Goal: Transaction & Acquisition: Purchase product/service

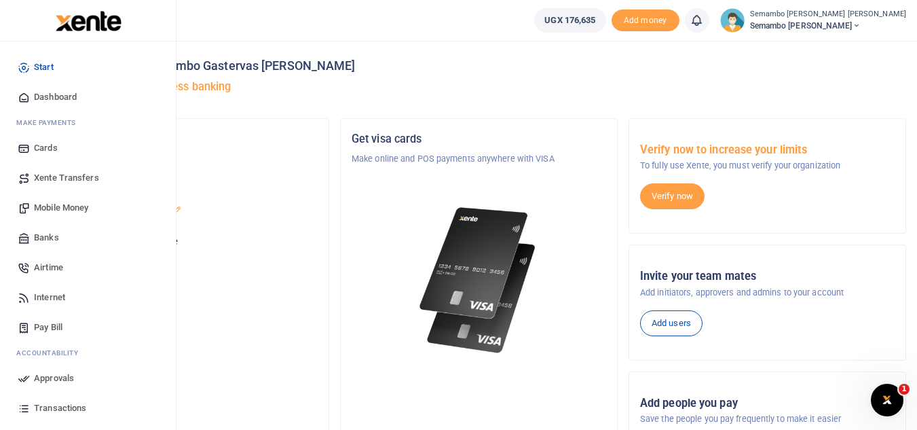
click at [70, 210] on span "Mobile Money" at bounding box center [61, 208] width 54 height 14
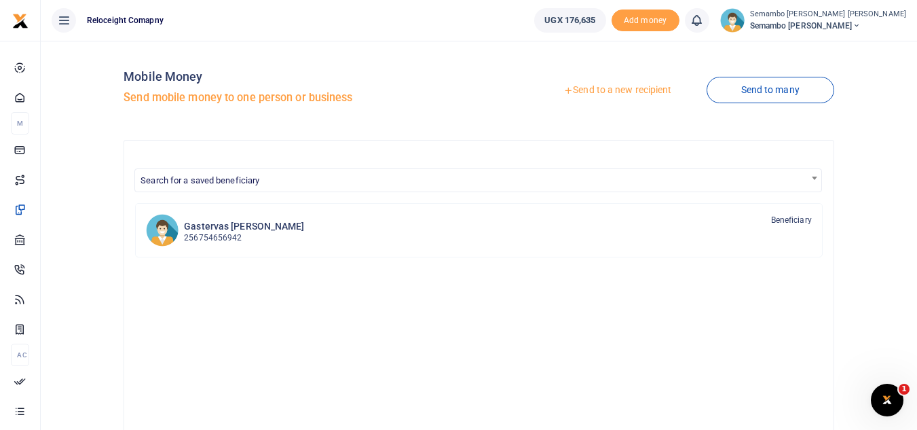
click at [638, 90] on div at bounding box center [458, 215] width 917 height 430
click at [638, 90] on link "Send to a new recipient" at bounding box center [617, 90] width 177 height 24
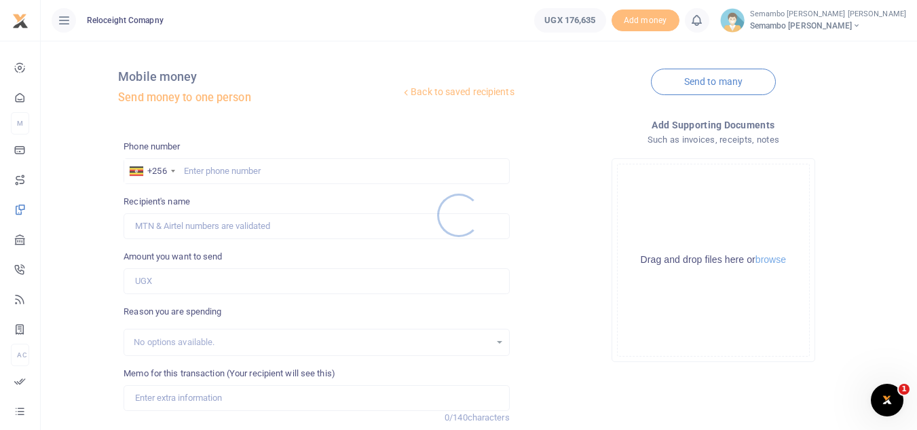
click at [245, 169] on div at bounding box center [458, 215] width 917 height 430
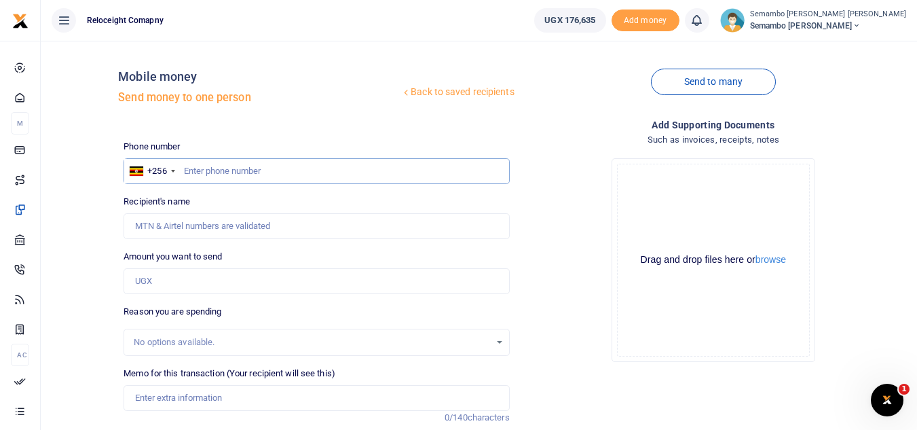
click at [245, 169] on input "text" at bounding box center [316, 171] width 385 height 26
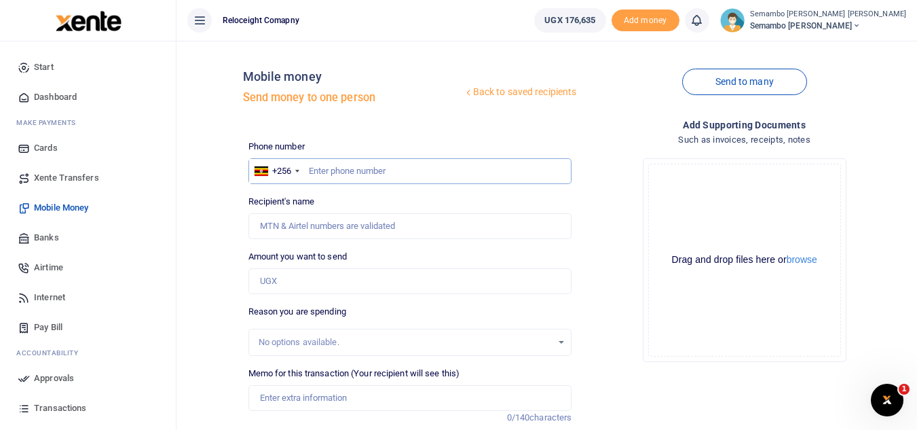
click at [358, 168] on input "text" at bounding box center [410, 171] width 324 height 26
paste input "0754656942"
type input "0754656942"
type input "Ssemambo Gastervas"
type input "0754656942"
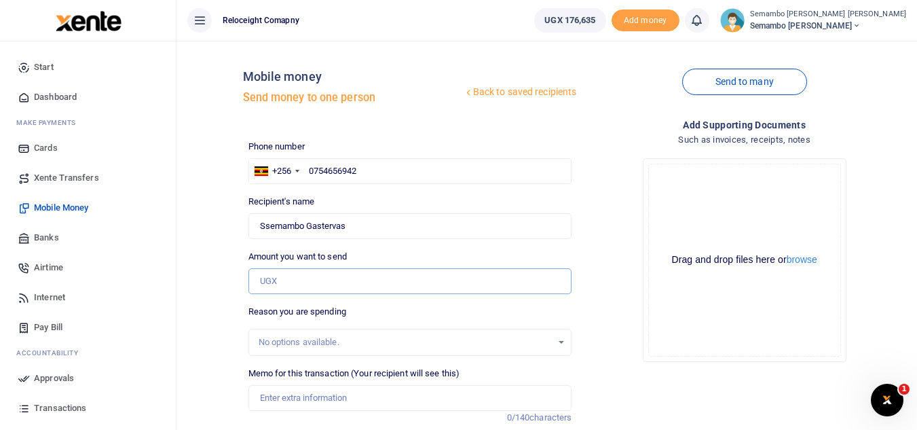
click at [293, 286] on input "Amount you want to send" at bounding box center [410, 281] width 324 height 26
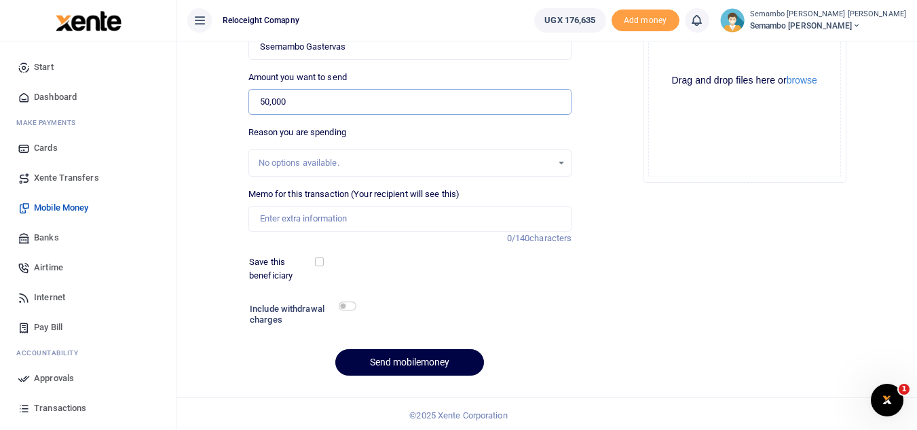
scroll to position [182, 0]
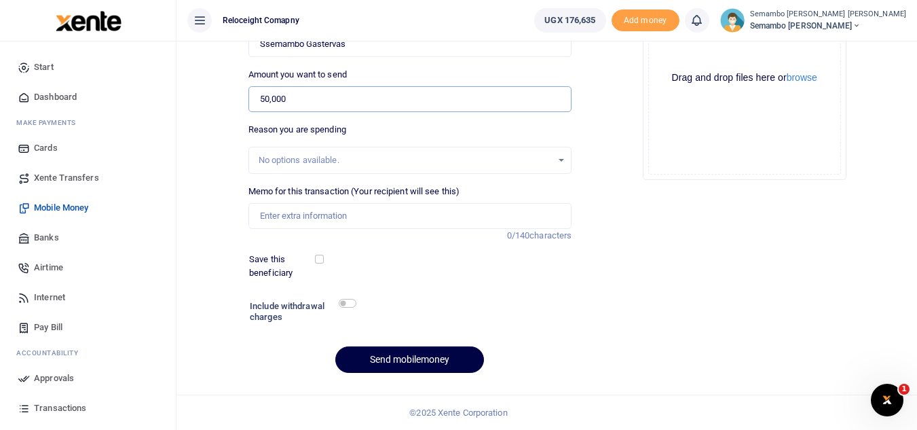
type input "50,000"
click at [310, 219] on input "Memo for this transaction (Your recipient will see this)" at bounding box center [410, 216] width 324 height 26
type input "Airtime for Sept 25"
click at [536, 295] on div "Phone number +256 Uganda +256 0754656942 Phone is required. Recipient's name Fo…" at bounding box center [410, 171] width 335 height 426
click at [398, 358] on button "Send mobilemoney" at bounding box center [409, 359] width 149 height 26
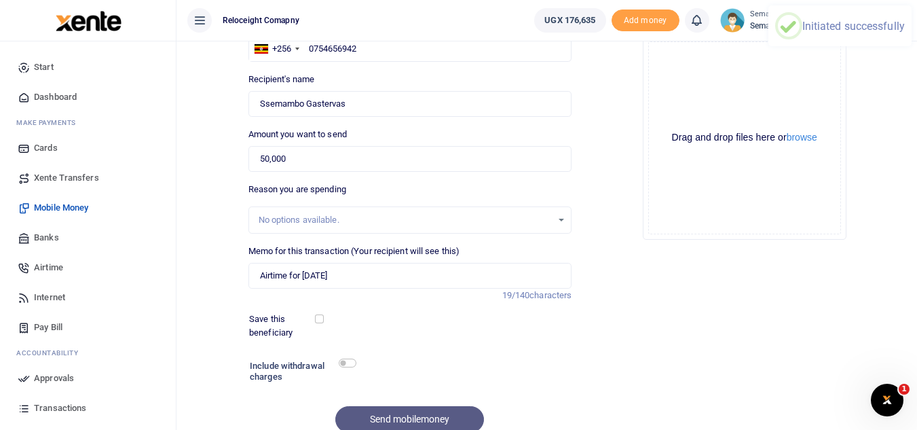
scroll to position [123, 0]
